Goal: Task Accomplishment & Management: Use online tool/utility

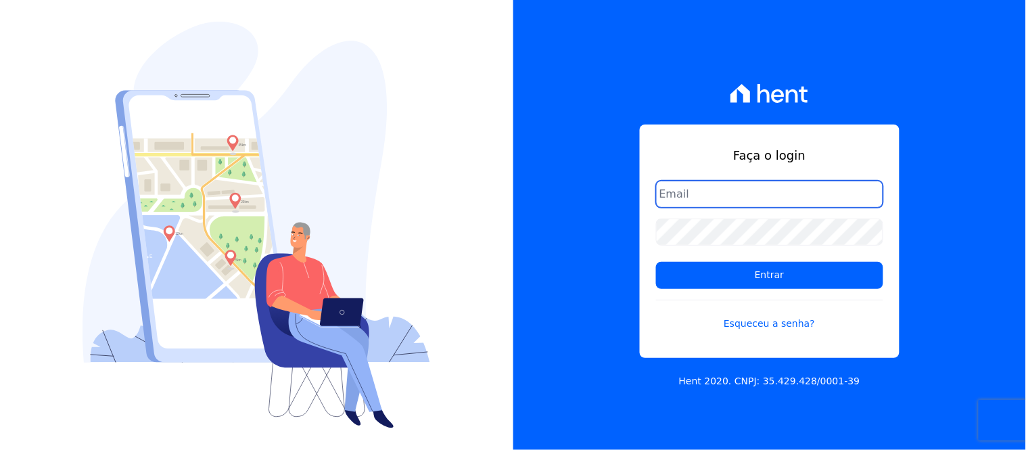
type input "[EMAIL_ADDRESS][DOMAIN_NAME]"
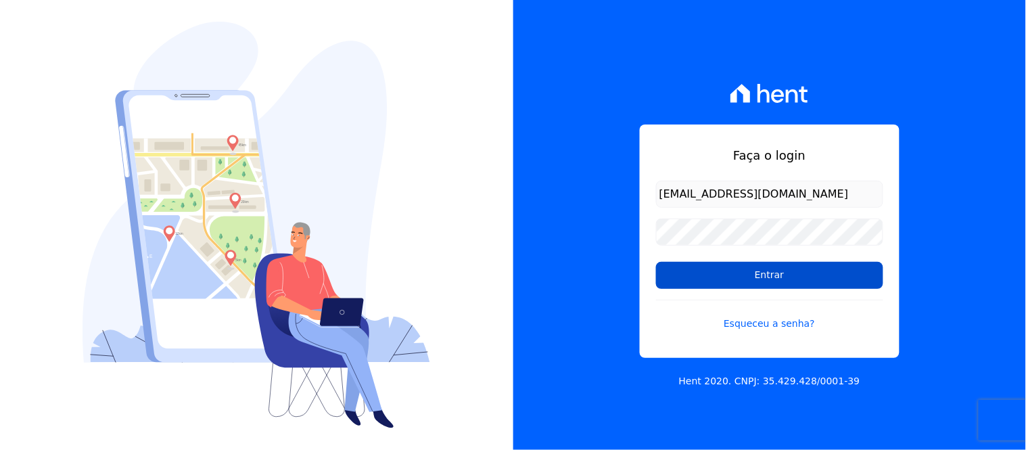
click at [805, 274] on input "Entrar" at bounding box center [769, 275] width 227 height 27
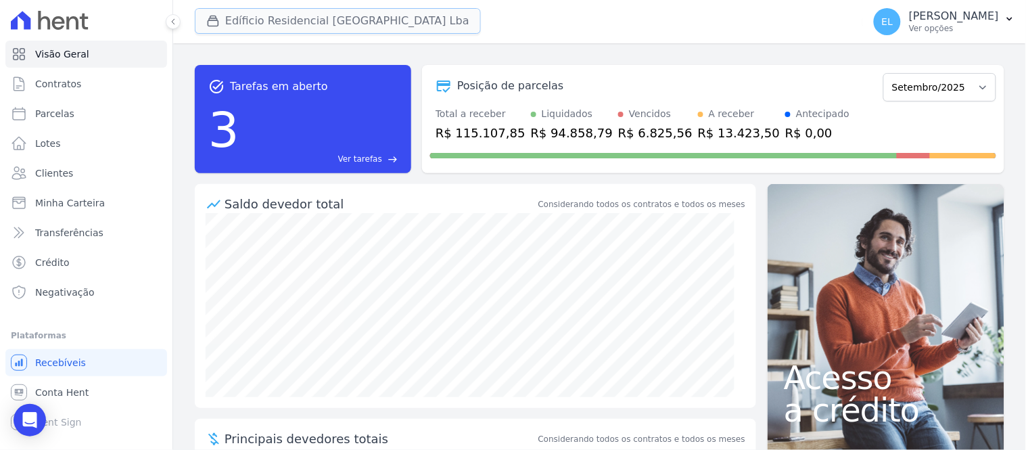
click at [285, 26] on button "Edíficio Residencial Grevílea Park Lba" at bounding box center [338, 21] width 286 height 26
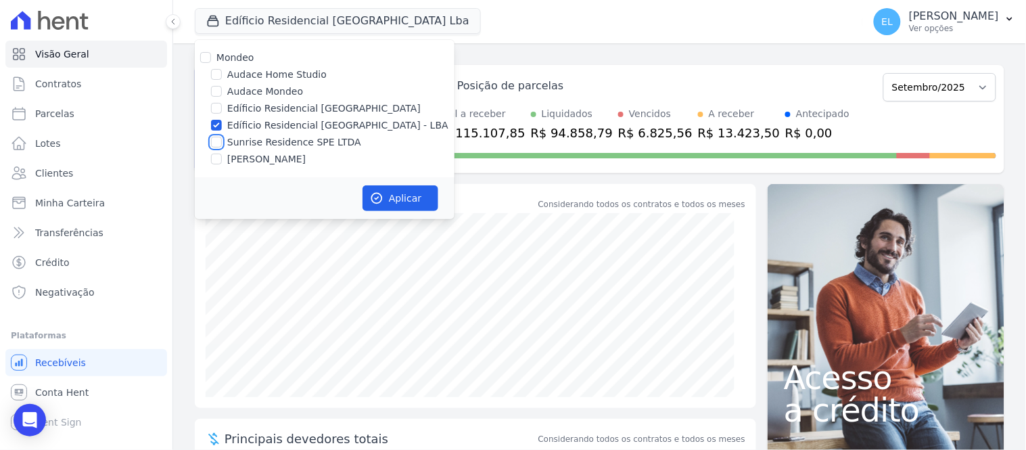
drag, startPoint x: 218, startPoint y: 143, endPoint x: 216, endPoint y: 133, distance: 9.7
click at [218, 141] on input "Sunrise Residence SPE LTDA" at bounding box center [216, 142] width 11 height 11
checkbox input "true"
click at [216, 126] on input "Edíficio Residencial Grevílea Park - LBA" at bounding box center [216, 125] width 11 height 11
checkbox input "false"
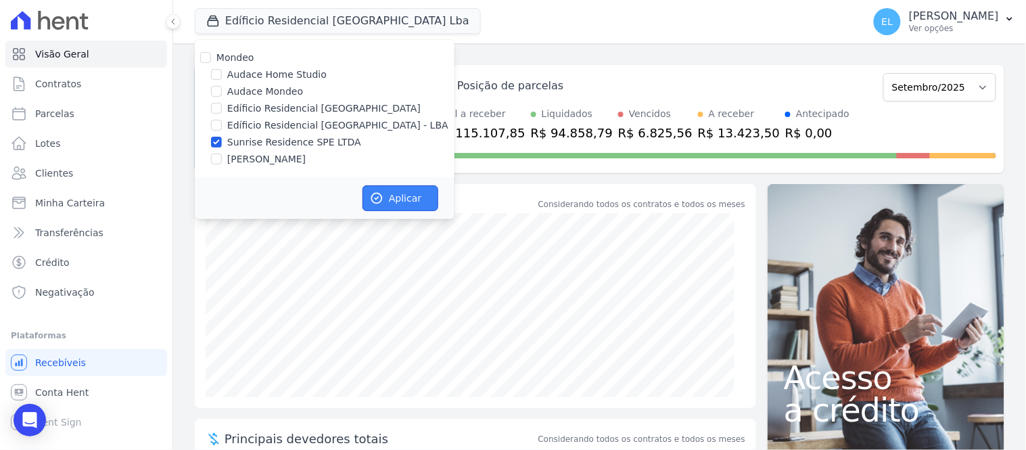
click at [391, 194] on button "Aplicar" at bounding box center [400, 198] width 76 height 26
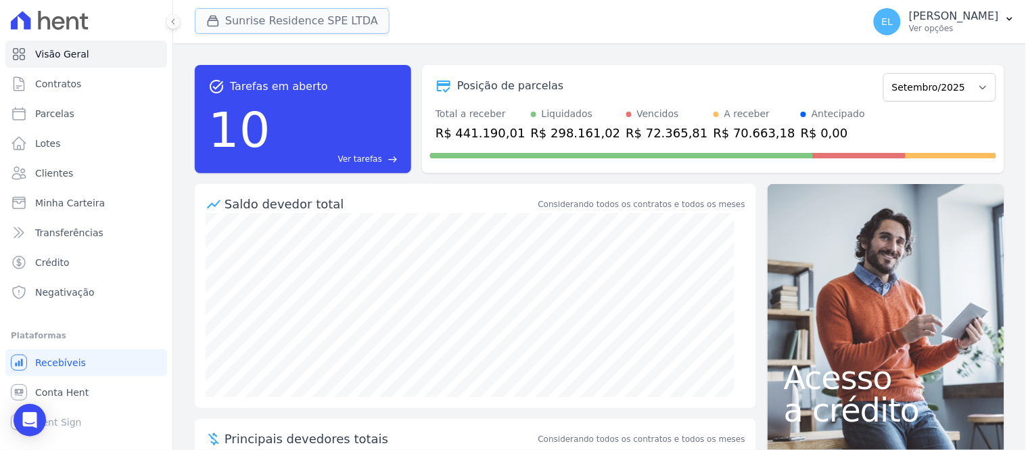
click at [231, 24] on button "Sunrise Residence SPE LTDA" at bounding box center [292, 21] width 195 height 26
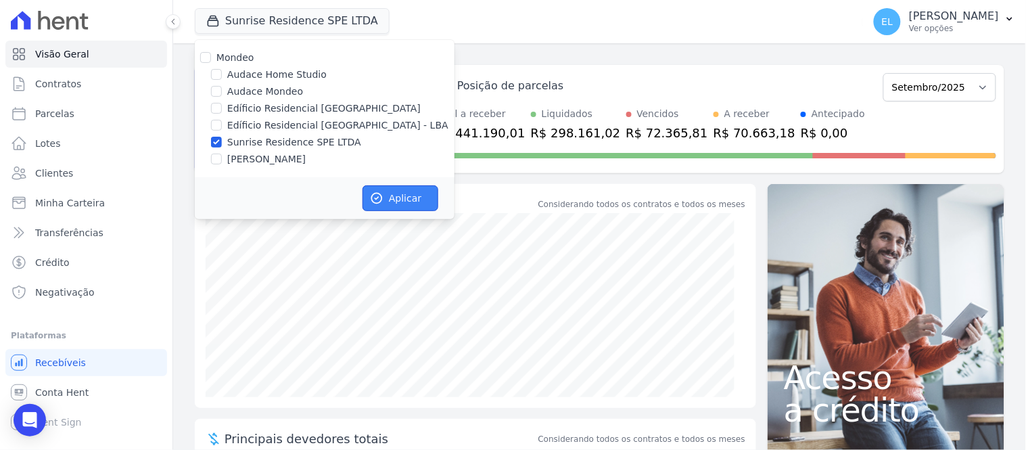
click at [414, 201] on button "Aplicar" at bounding box center [400, 198] width 76 height 26
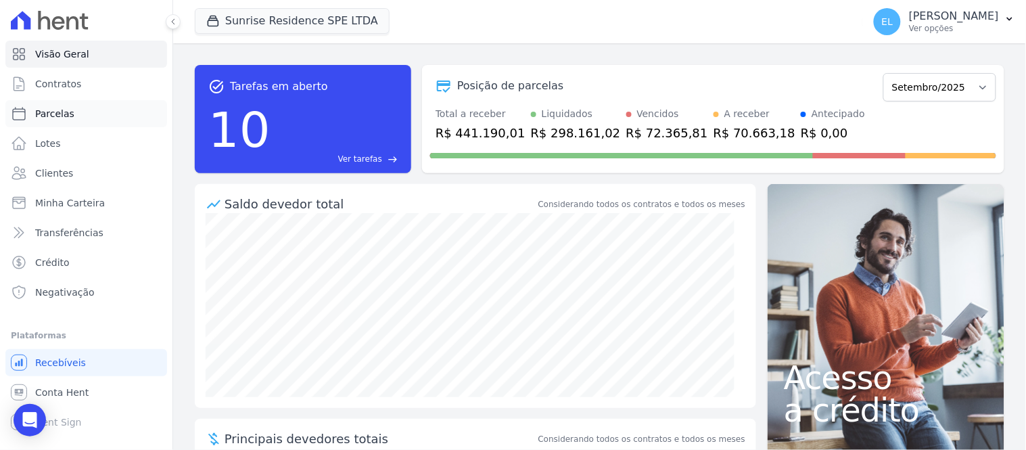
click at [51, 116] on span "Parcelas" at bounding box center [54, 114] width 39 height 14
select select
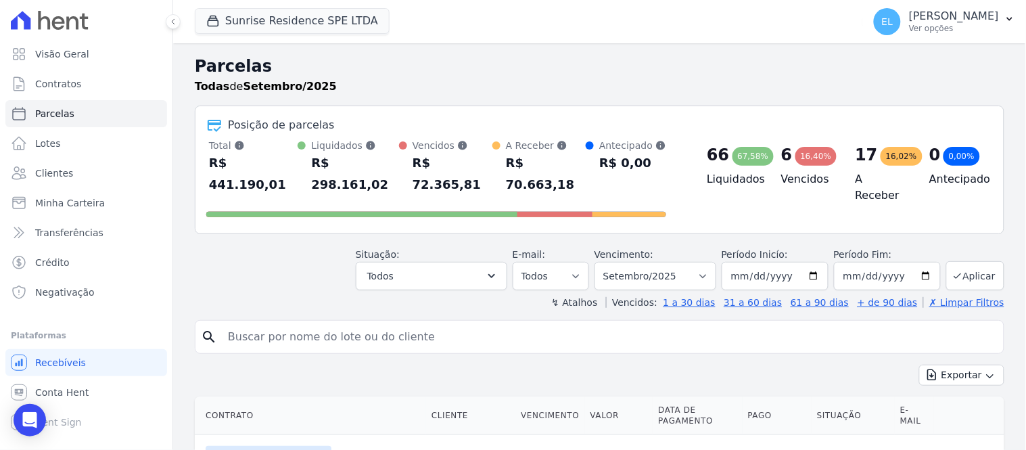
click at [266, 323] on input "search" at bounding box center [609, 336] width 778 height 27
type input "CLAUDINEI"
select select
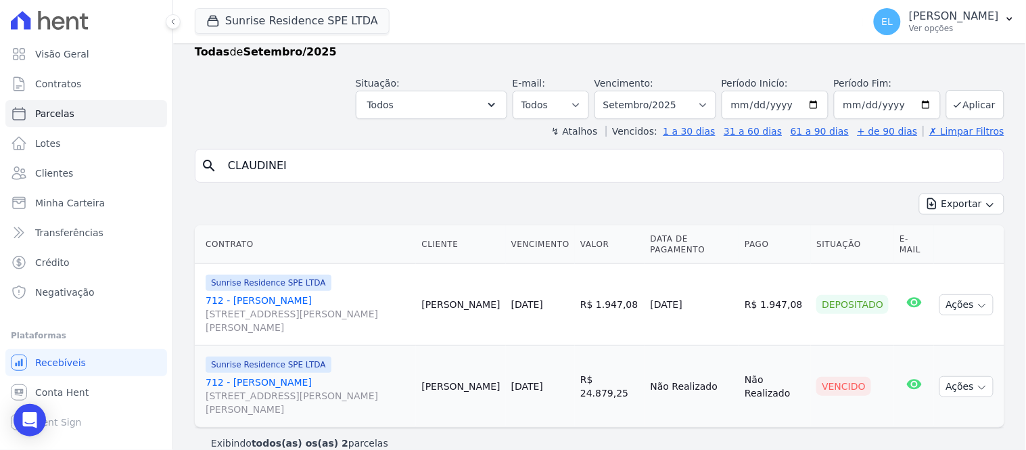
scroll to position [53, 0]
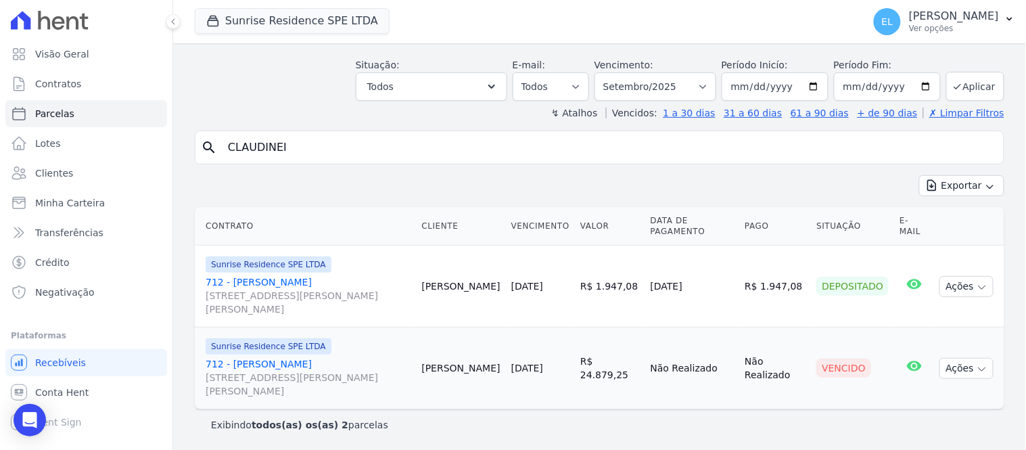
click at [338, 362] on link "712 - Claudinei Zampieri Rosa da Silva Rua Anacleto Luiz de Oliveira, 146, Apto…" at bounding box center [308, 377] width 205 height 41
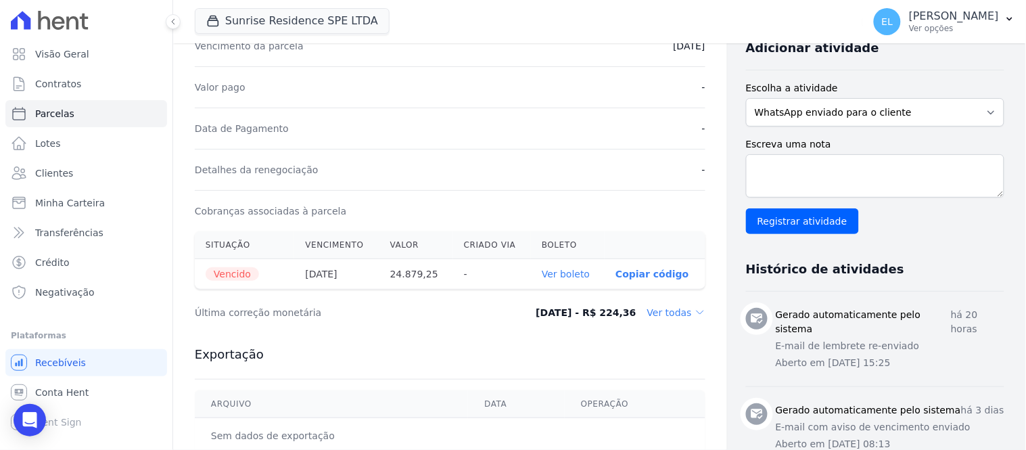
scroll to position [375, 0]
